Goal: Task Accomplishment & Management: Complete application form

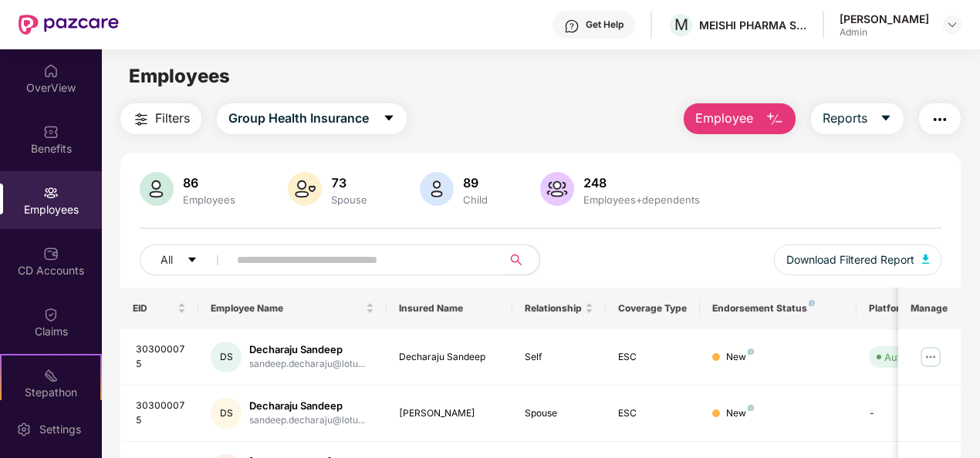
click at [736, 131] on button "Employee" at bounding box center [740, 118] width 112 height 31
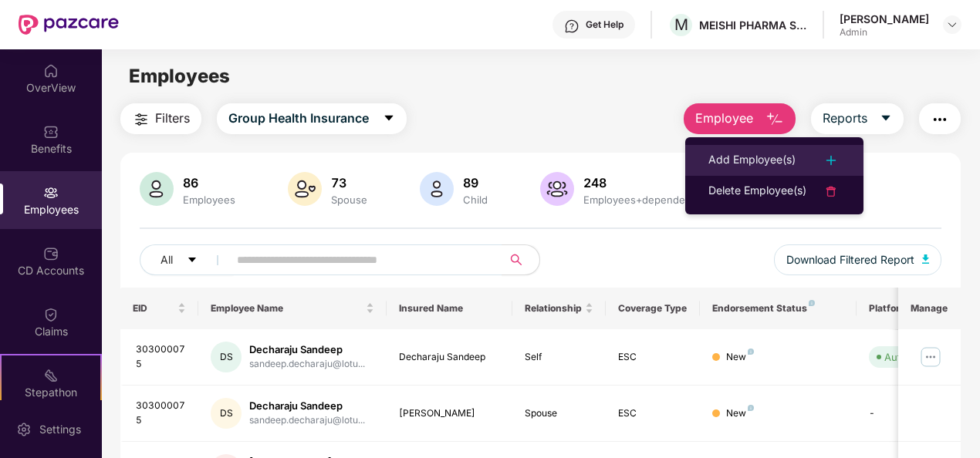
click at [738, 158] on div "Add Employee(s)" at bounding box center [751, 160] width 87 height 19
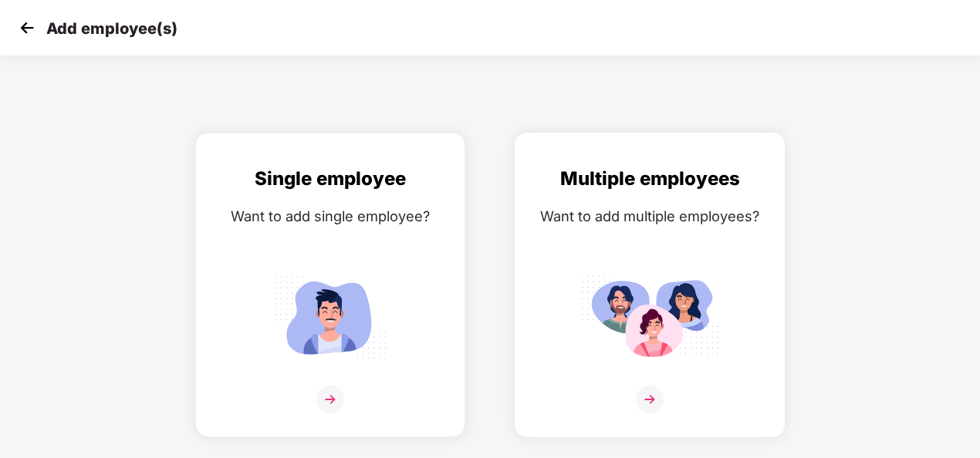
click at [647, 366] on img at bounding box center [649, 317] width 139 height 96
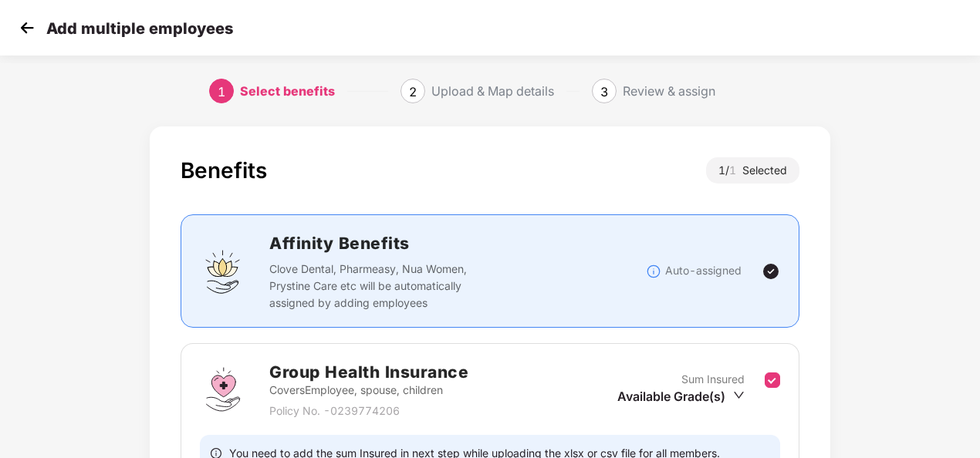
scroll to position [162, 0]
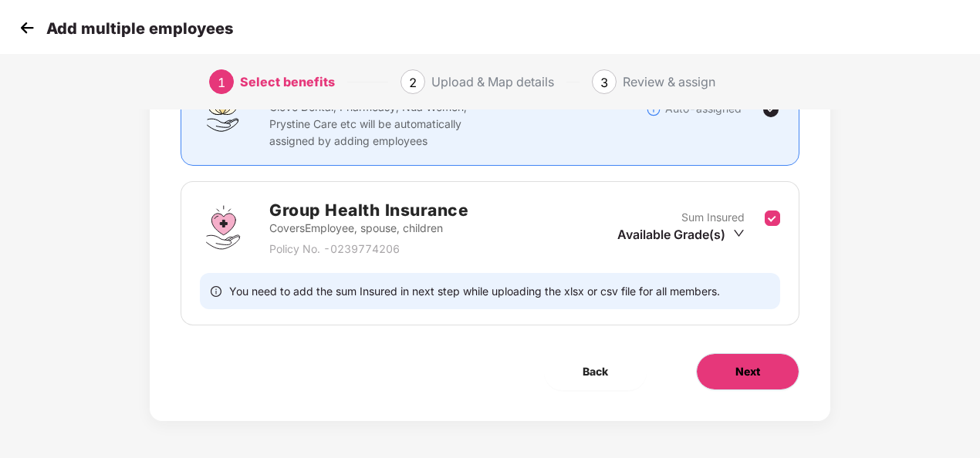
click at [744, 378] on span "Next" at bounding box center [747, 371] width 25 height 17
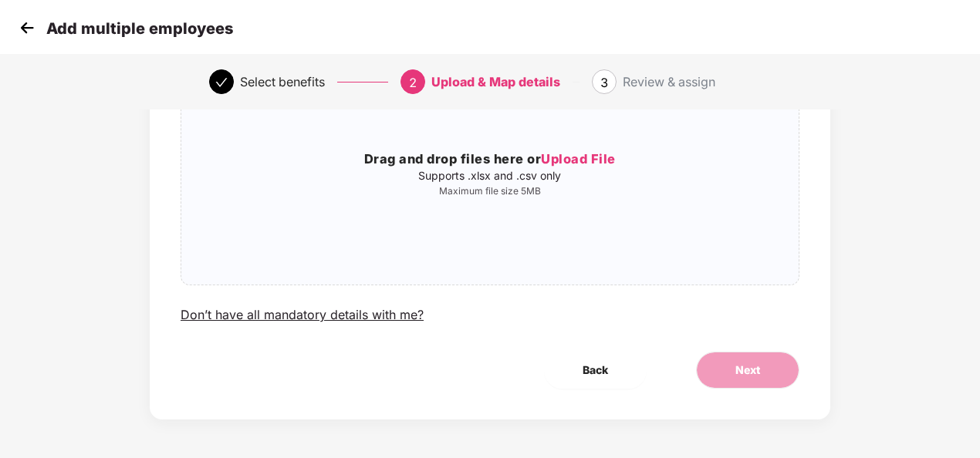
scroll to position [0, 0]
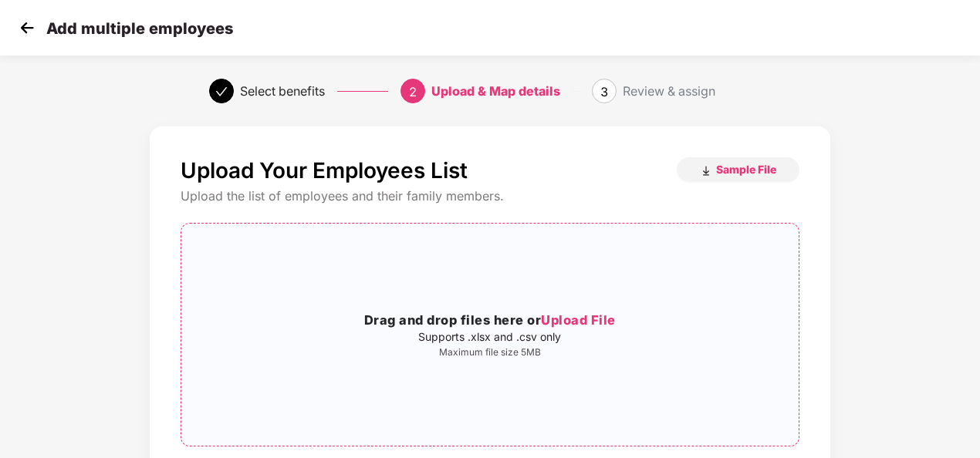
click at [598, 315] on span "Upload File" at bounding box center [578, 320] width 75 height 15
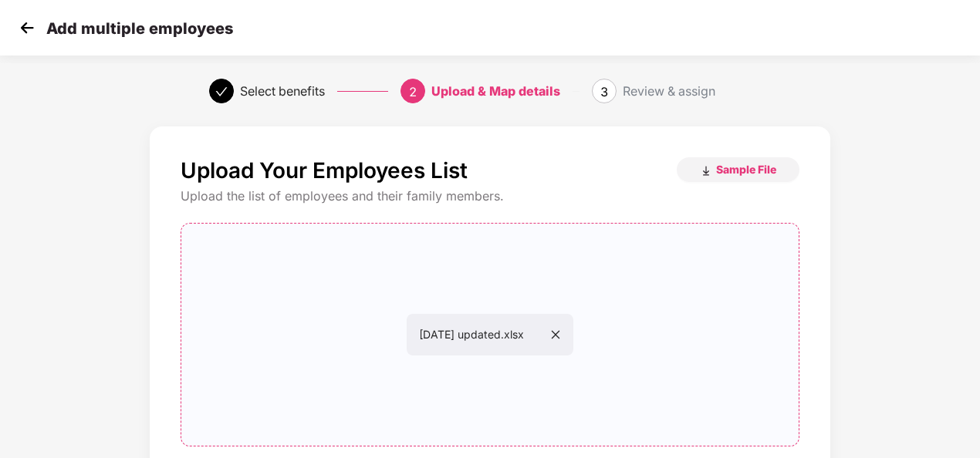
scroll to position [161, 0]
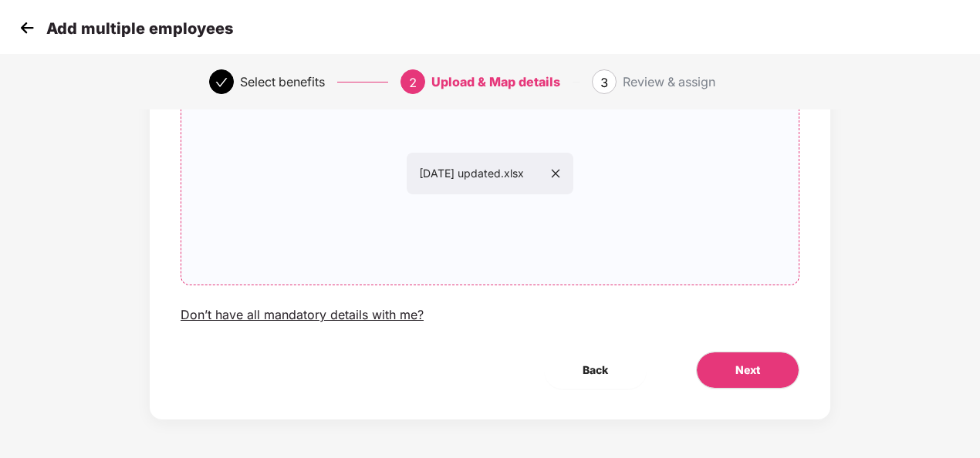
click at [755, 389] on div "Upload Your Employees List Sample File Upload the list of employees and their f…" at bounding box center [490, 192] width 681 height 454
click at [766, 381] on button "Next" at bounding box center [747, 370] width 103 height 37
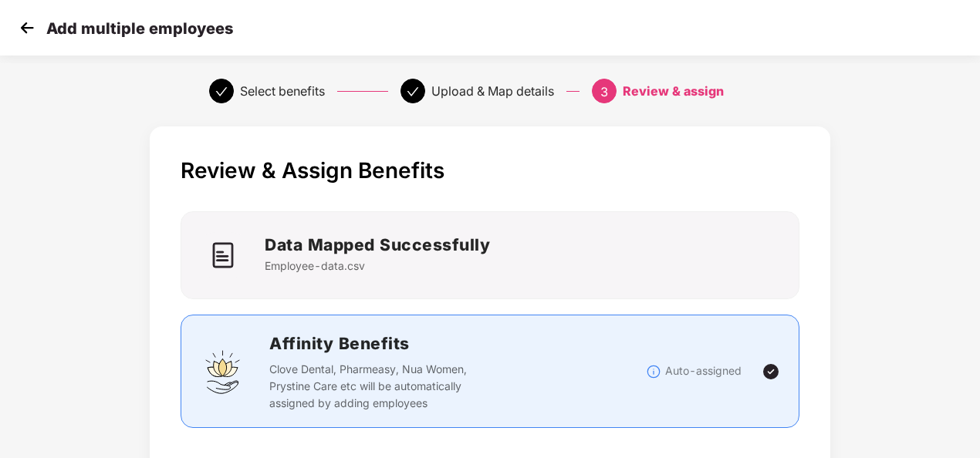
scroll to position [403, 0]
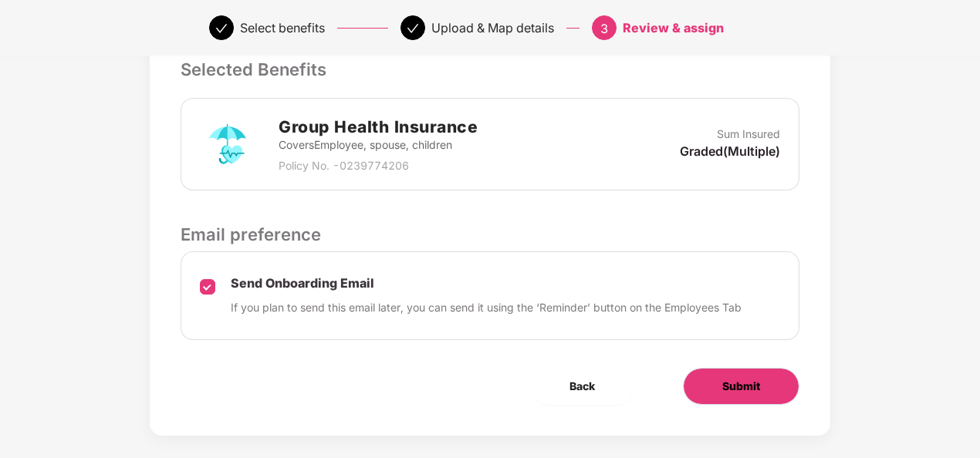
click at [742, 371] on button "Submit" at bounding box center [741, 386] width 117 height 37
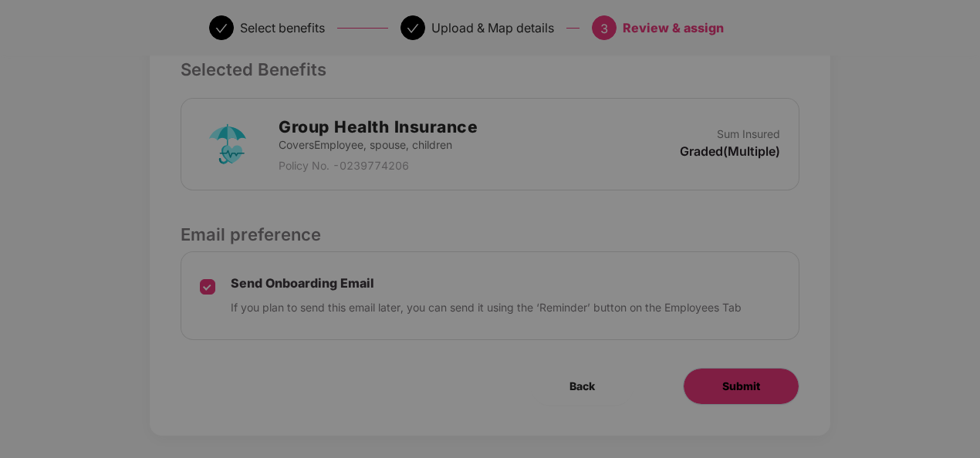
scroll to position [0, 0]
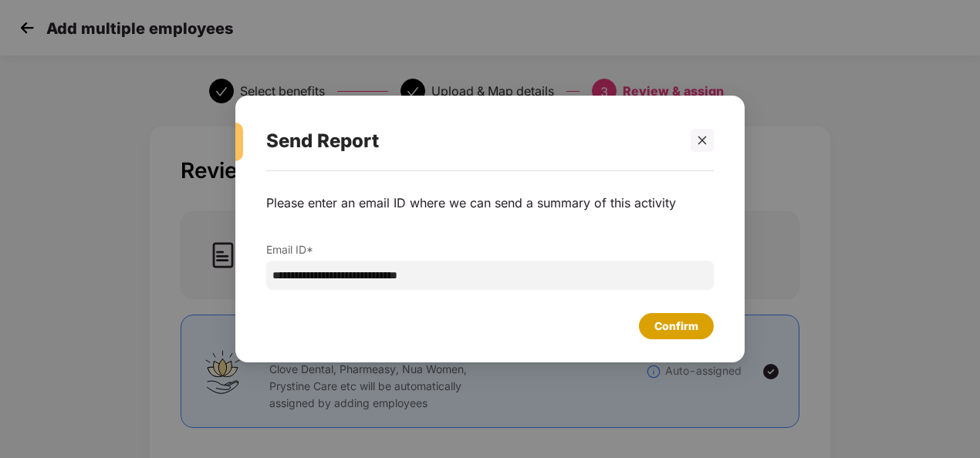
click at [664, 334] on div "Confirm" at bounding box center [676, 326] width 44 height 17
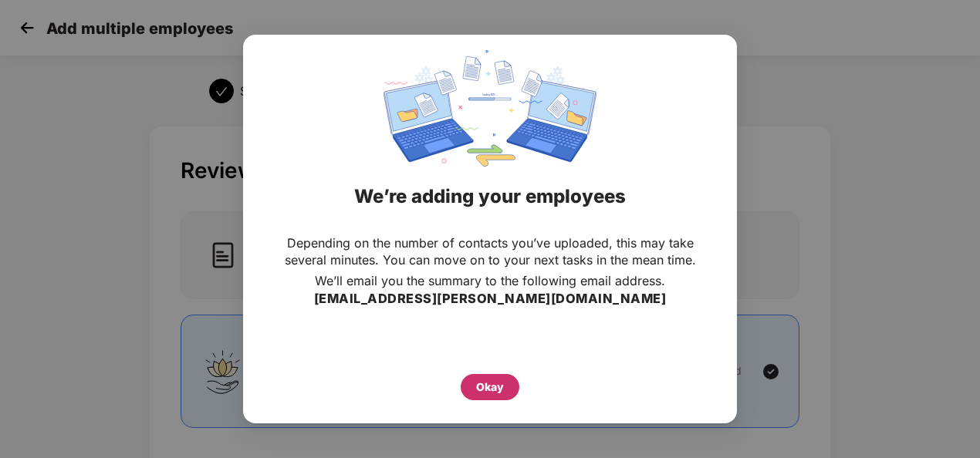
click at [487, 398] on div "Okay" at bounding box center [490, 387] width 59 height 26
